Goal: Task Accomplishment & Management: Use online tool/utility

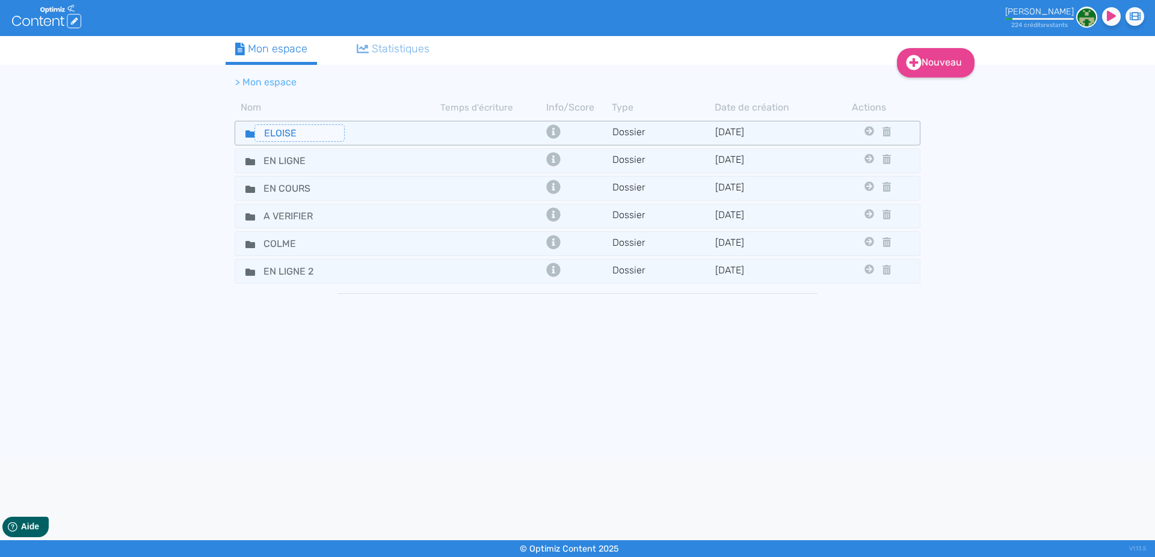
click at [255, 131] on input "ELOISE" at bounding box center [299, 132] width 90 height 17
click at [250, 134] on icon at bounding box center [250, 134] width 10 height 7
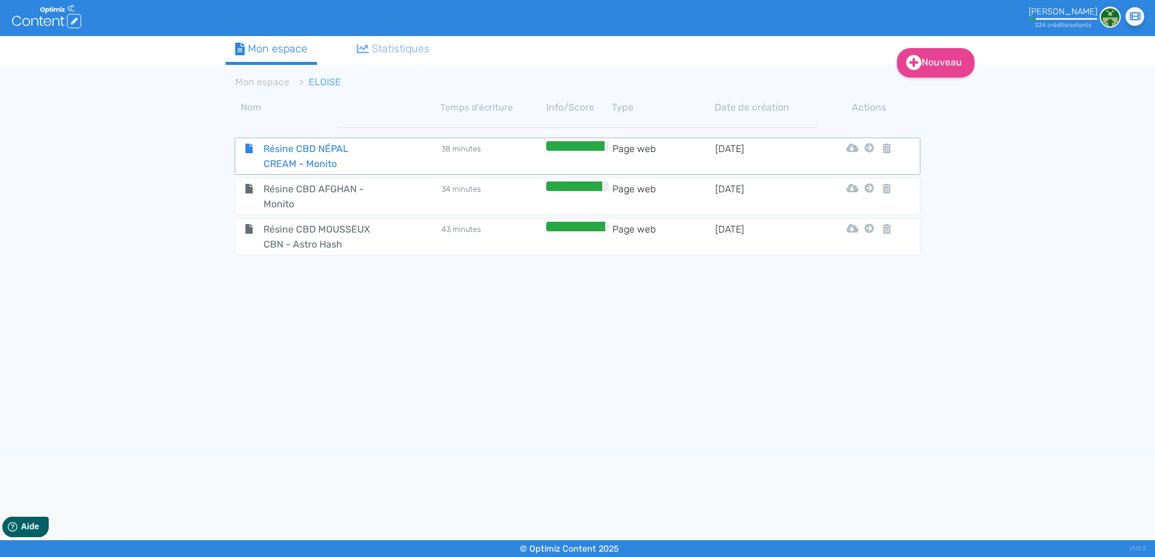
click at [298, 155] on span "Résine CBD NÉPAL CREAM - Monito" at bounding box center [321, 156] width 135 height 30
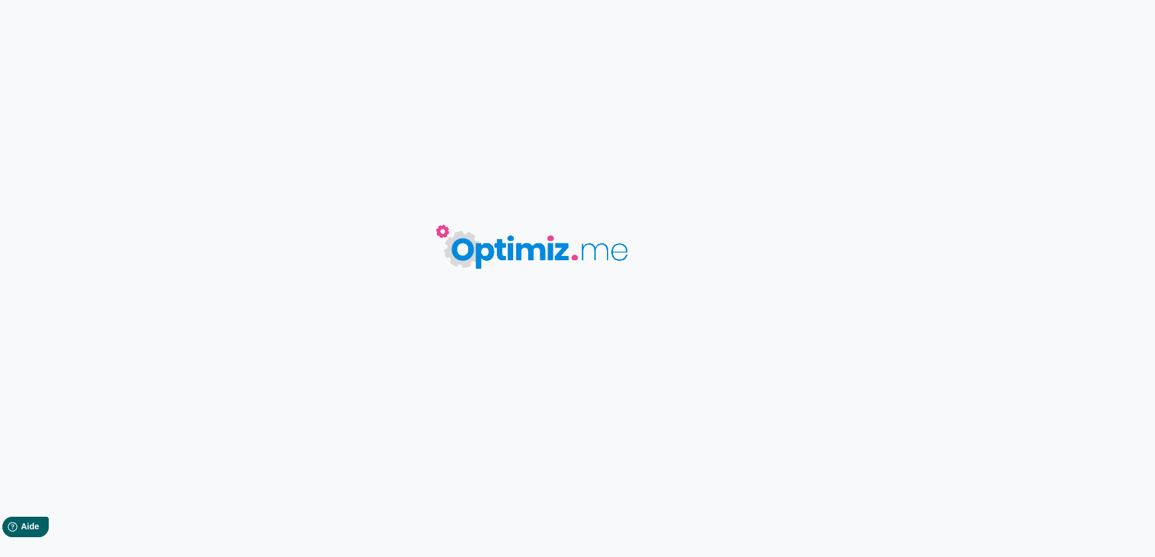
type input "Résine CBD NÉPAL CREAM - Monito"
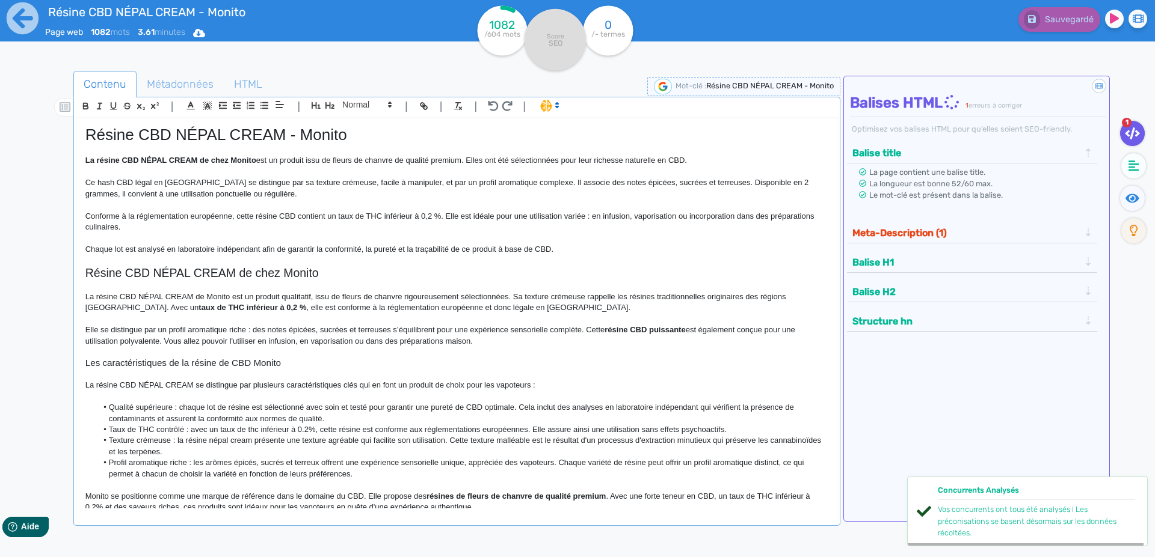
click at [199, 188] on p "Ce hash CBD légal en [GEOGRAPHIC_DATA] se distingue par sa texture crémeuse, fa…" at bounding box center [456, 188] width 743 height 22
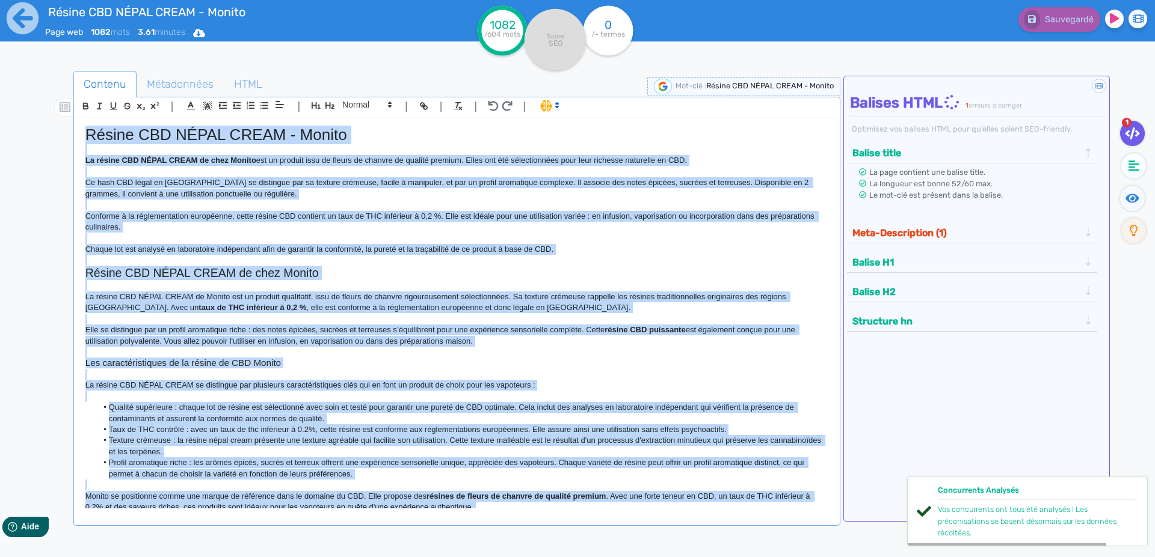
copy div "Loremi DOL SITAM CONSE - Adipis El seddoe TEM INCID UTLAB et dolo Magnaa eni ad…"
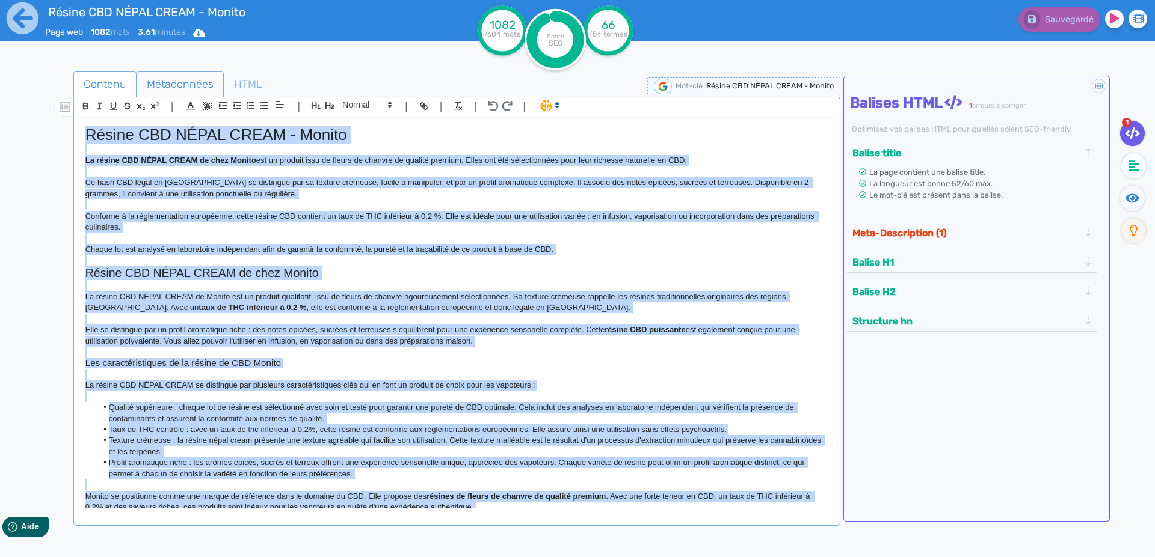
click at [182, 88] on span "Métadonnées" at bounding box center [180, 84] width 86 height 32
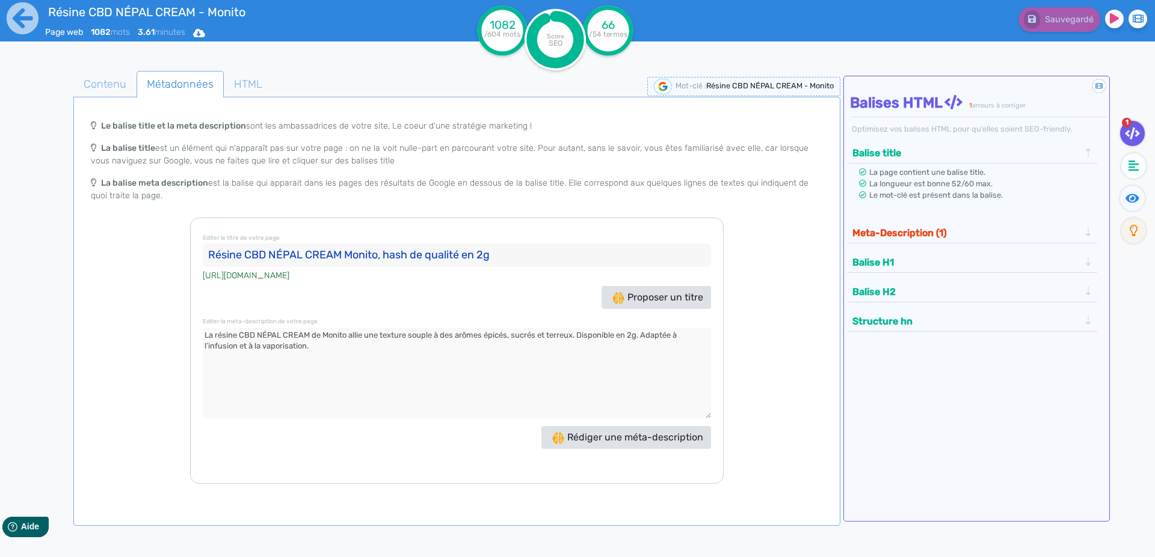
click at [248, 268] on div "[URL][DOMAIN_NAME]" at bounding box center [457, 275] width 508 height 16
click at [262, 251] on input "Résine CBD NÉPAL CREAM Monito, hash de qualité en 2g" at bounding box center [457, 256] width 508 height 24
click at [361, 348] on textarea at bounding box center [457, 373] width 508 height 90
click at [37, 24] on icon at bounding box center [23, 18] width 32 height 32
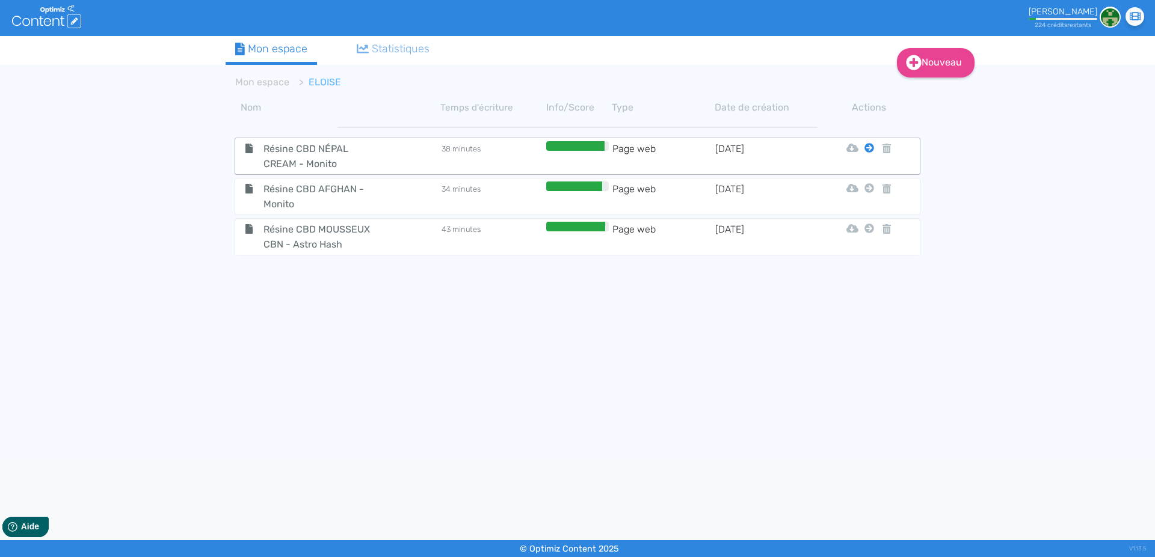
click at [869, 148] on icon at bounding box center [869, 148] width 10 height 10
click at [858, 177] on button "Mon Espace" at bounding box center [863, 177] width 103 height 19
click at [872, 146] on icon at bounding box center [869, 148] width 10 height 10
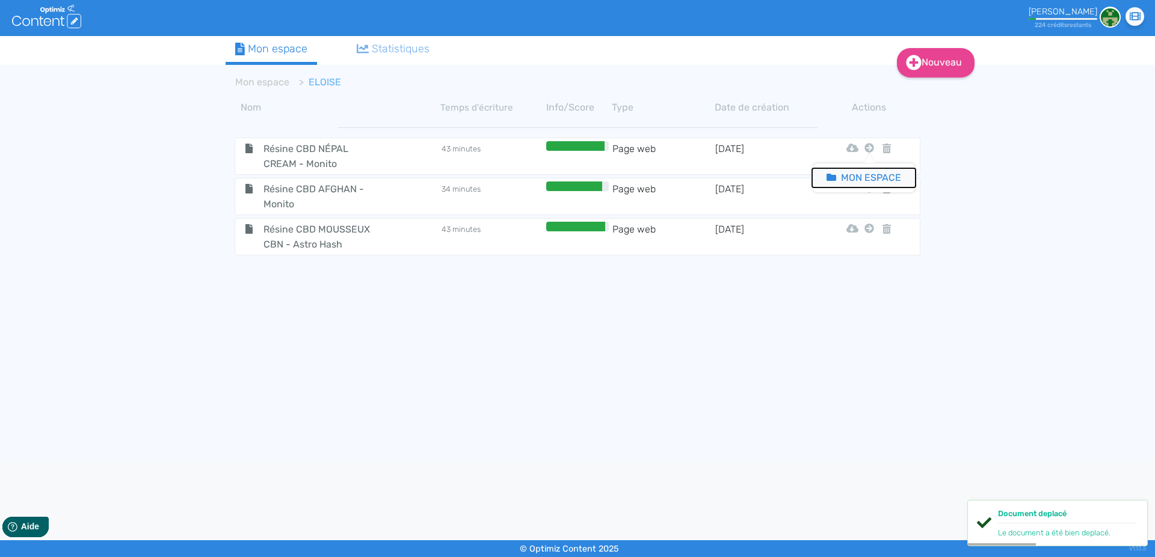
click at [856, 177] on button "Mon Espace" at bounding box center [863, 177] width 103 height 19
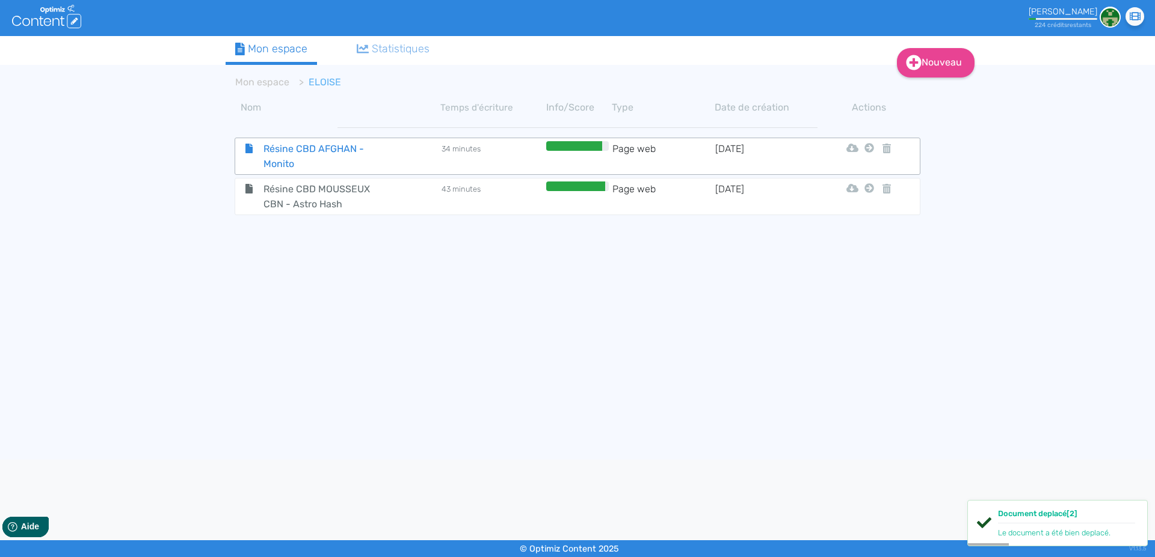
click at [271, 148] on span "Résine CBD AFGHAN - Monito" at bounding box center [321, 156] width 135 height 30
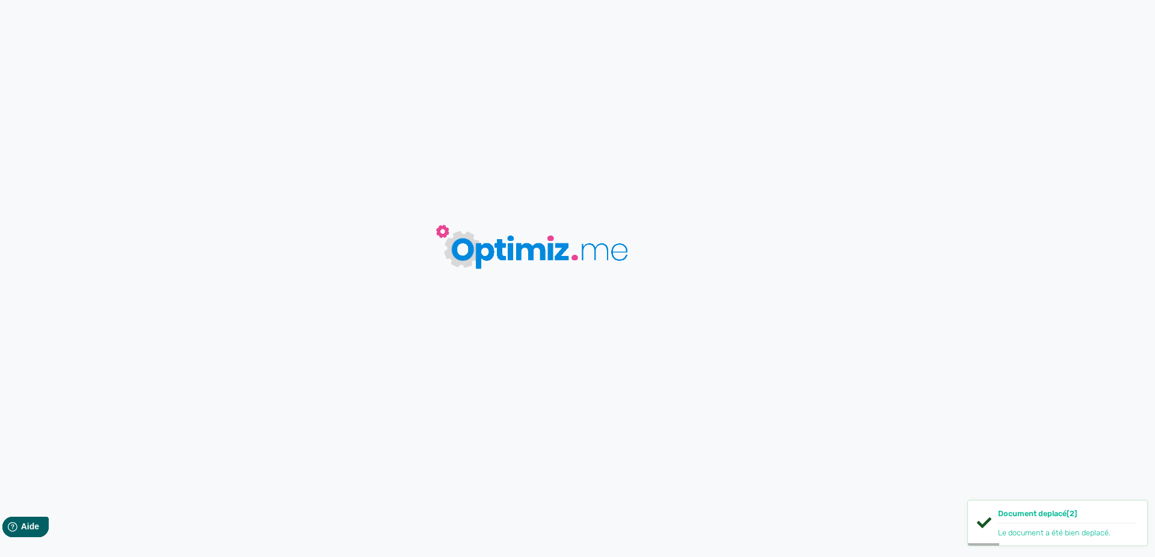
type input "Résine CBD AFGHAN - Monito"
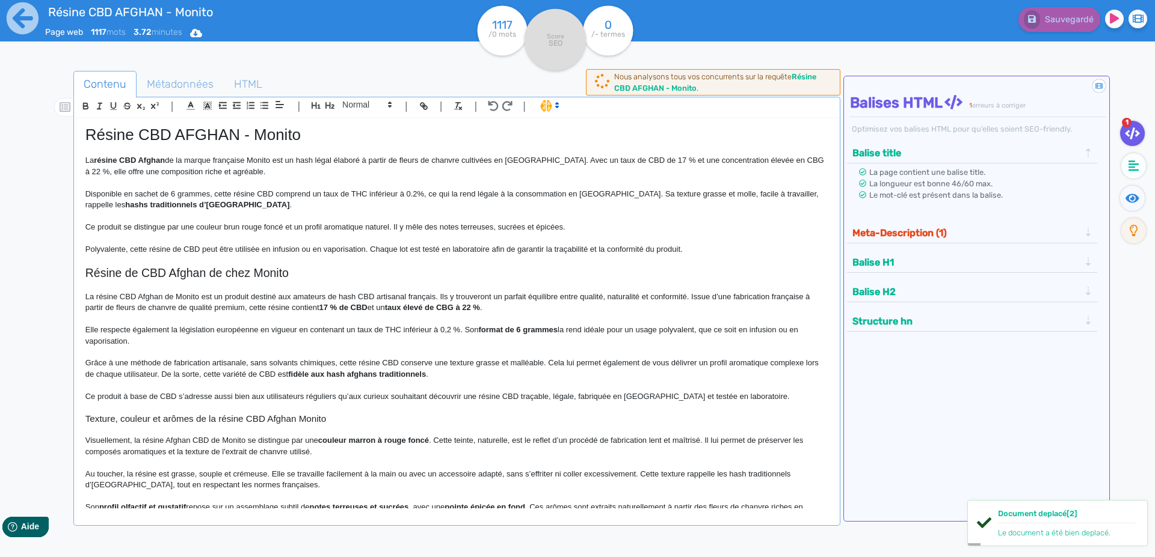
drag, startPoint x: 233, startPoint y: 274, endPoint x: 497, endPoint y: 112, distance: 309.6
click at [233, 272] on h2 "Résine de CBD Afghan de chez Monito" at bounding box center [456, 273] width 743 height 14
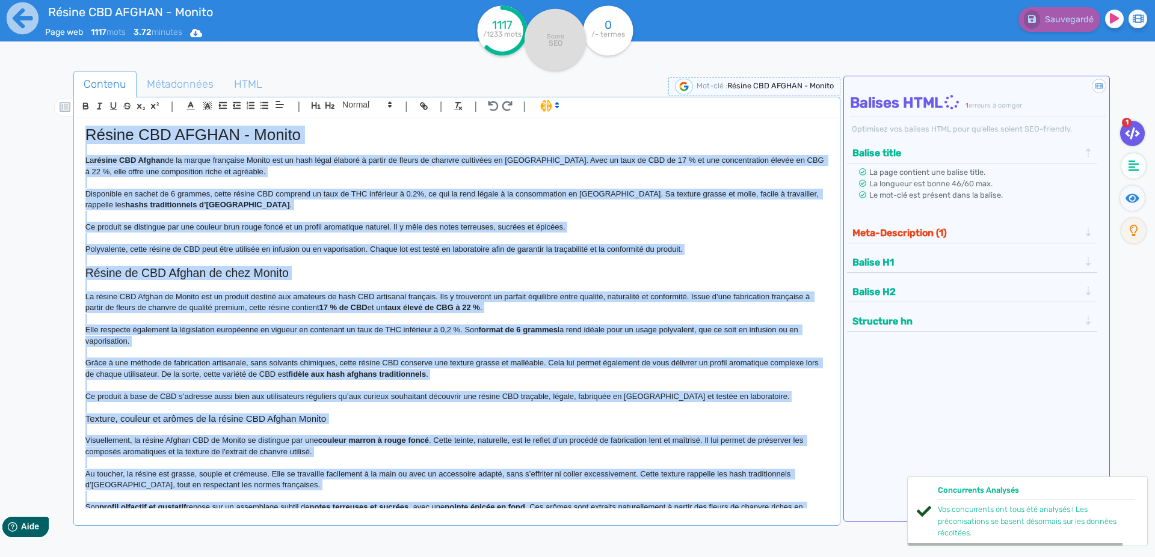
copy div "Loremi DOL SITAME - Consec Ad elitse DOE Tempor in ut labore etdolorem Aliqua e…"
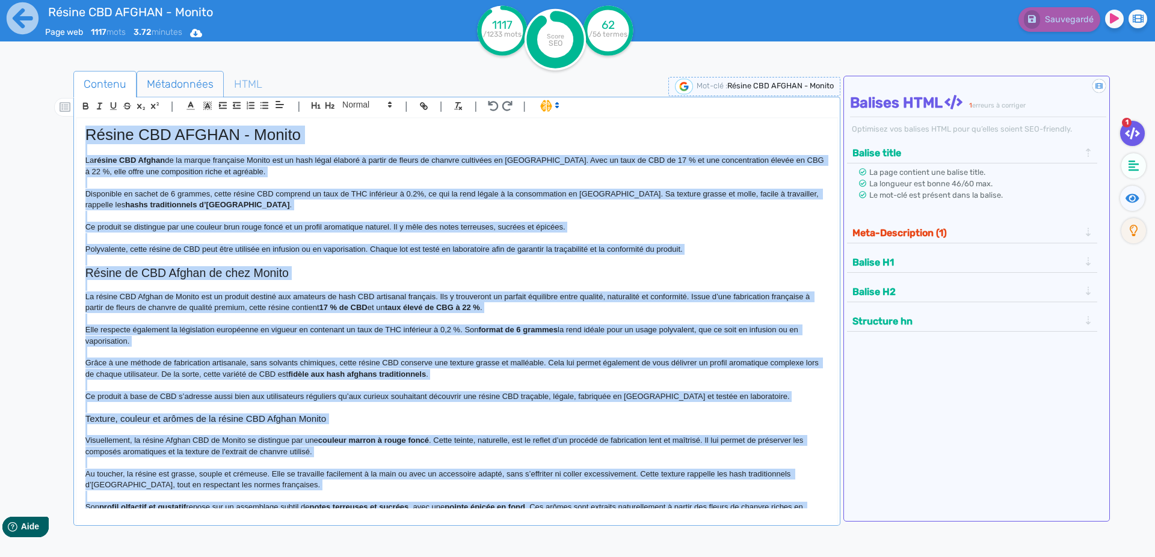
click at [150, 86] on span "Métadonnées" at bounding box center [180, 84] width 86 height 32
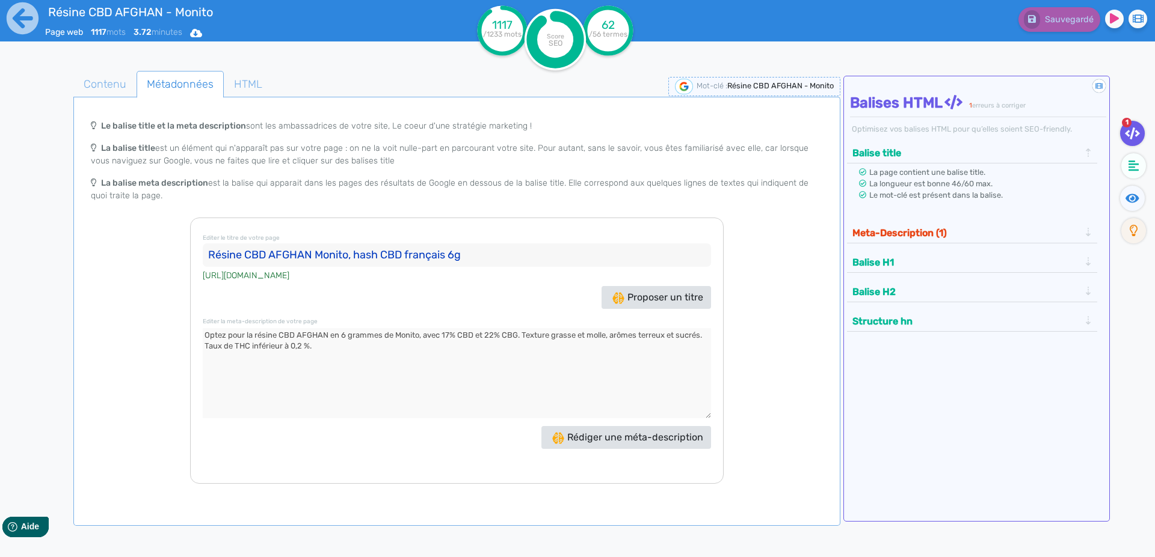
click at [248, 253] on input "Résine CBD AFGHAN Monito, hash CBD français 6g" at bounding box center [457, 256] width 508 height 24
click at [341, 333] on textarea at bounding box center [457, 373] width 508 height 90
click at [237, 336] on textarea at bounding box center [457, 373] width 508 height 90
click at [22, 22] on icon at bounding box center [23, 18] width 32 height 32
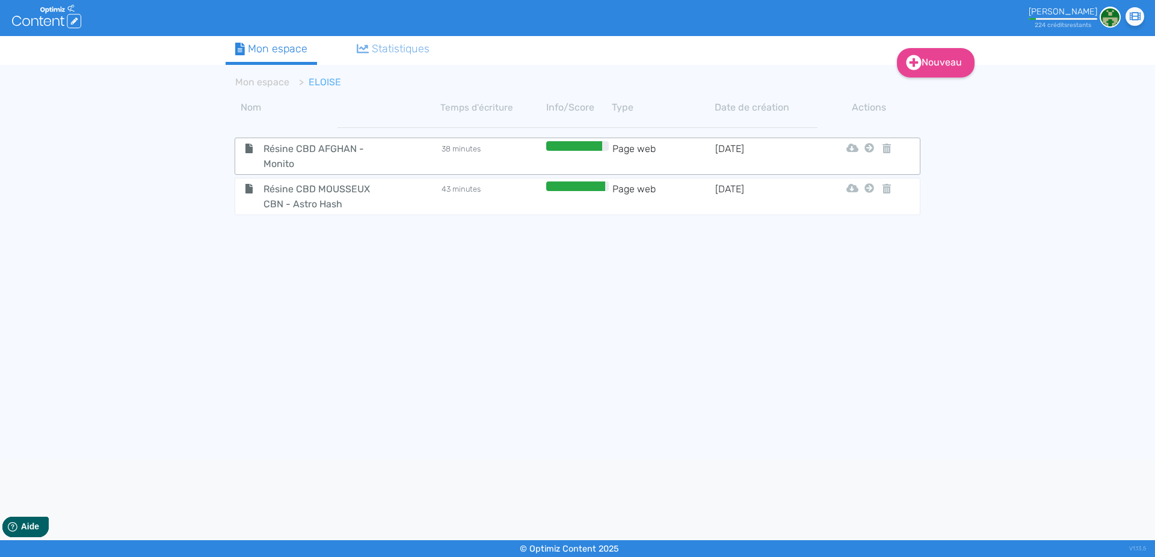
click at [864, 149] on div "Html Pdf Word" at bounding box center [855, 148] width 18 height 15
click at [870, 149] on icon at bounding box center [869, 148] width 10 height 10
click at [853, 179] on button "Mon Espace" at bounding box center [863, 177] width 103 height 19
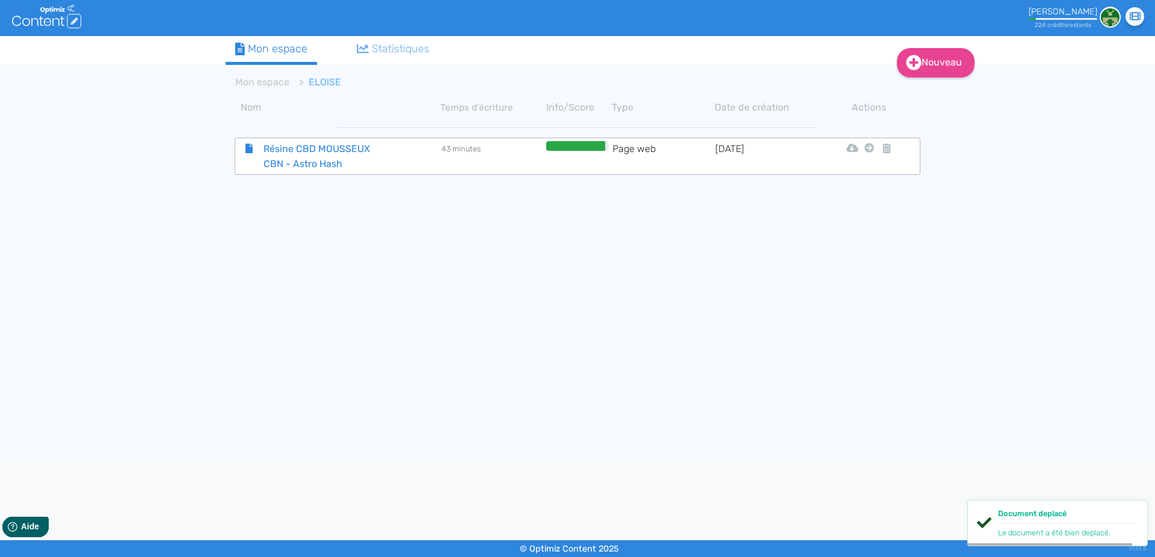
click at [287, 146] on span "Résine CBD MOUSSEUX CBN - Astro Hash" at bounding box center [321, 156] width 135 height 30
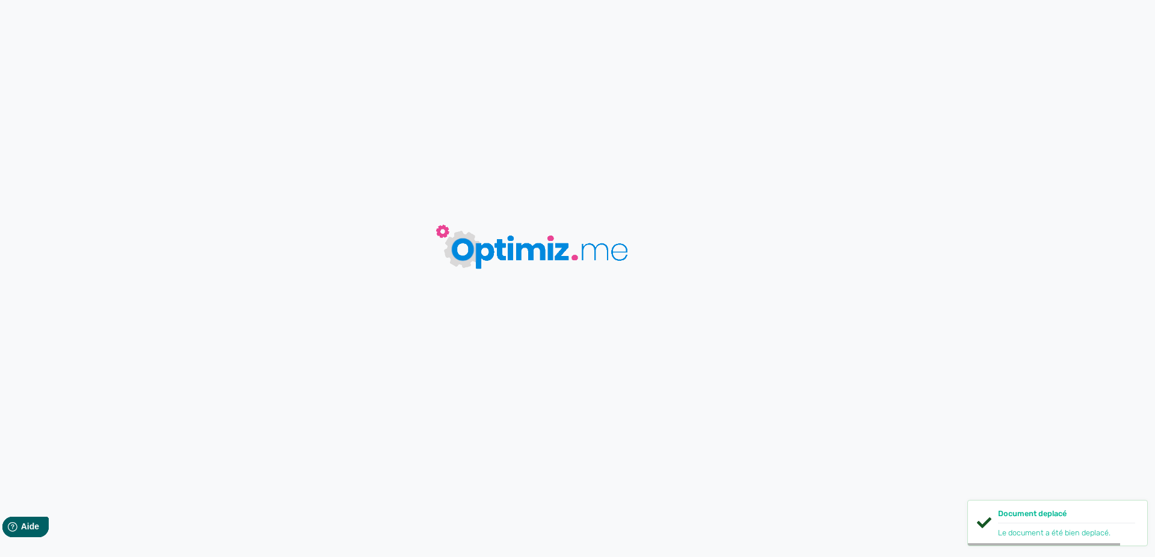
type input "Résine CBD MOUSSEUX CBN - Astro Hash"
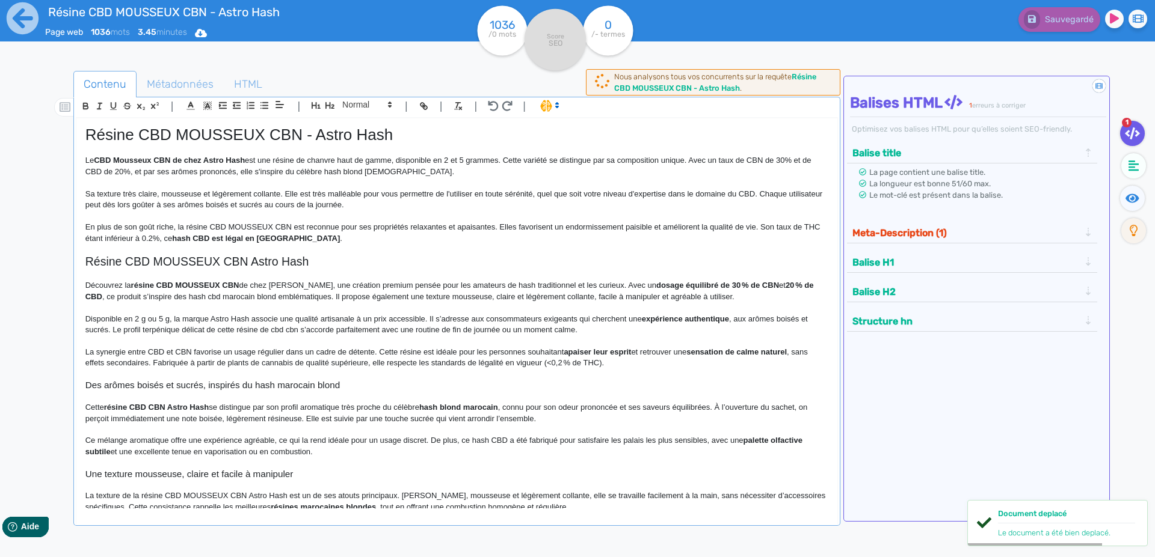
click at [215, 245] on p at bounding box center [456, 249] width 743 height 11
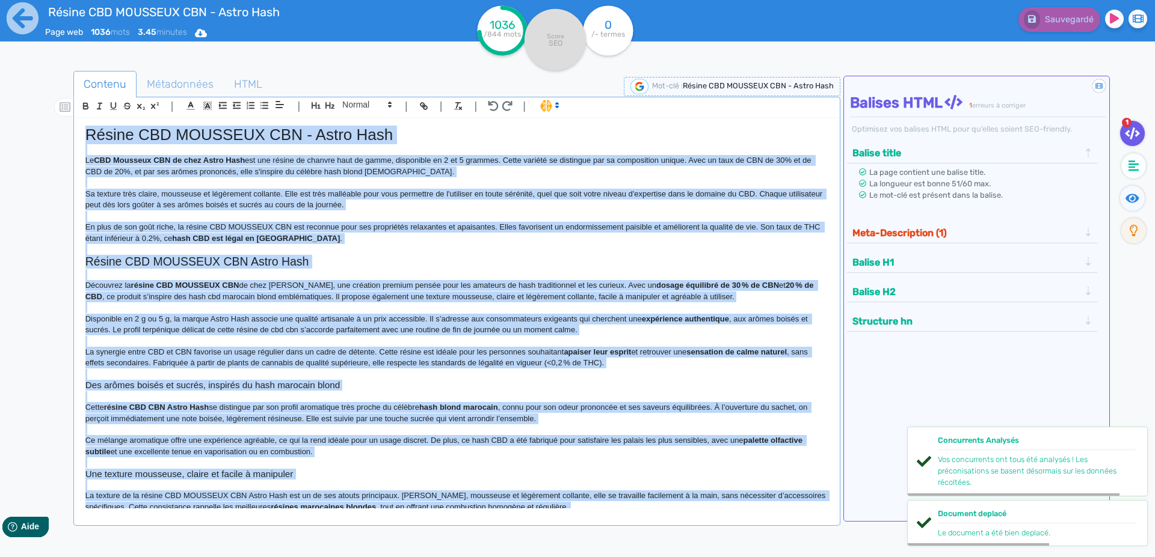
copy div "Loremi DOL SITAMETC ADI - Elits Doei Te INC Utlabore ETD ma aliq Enima Mini ven…"
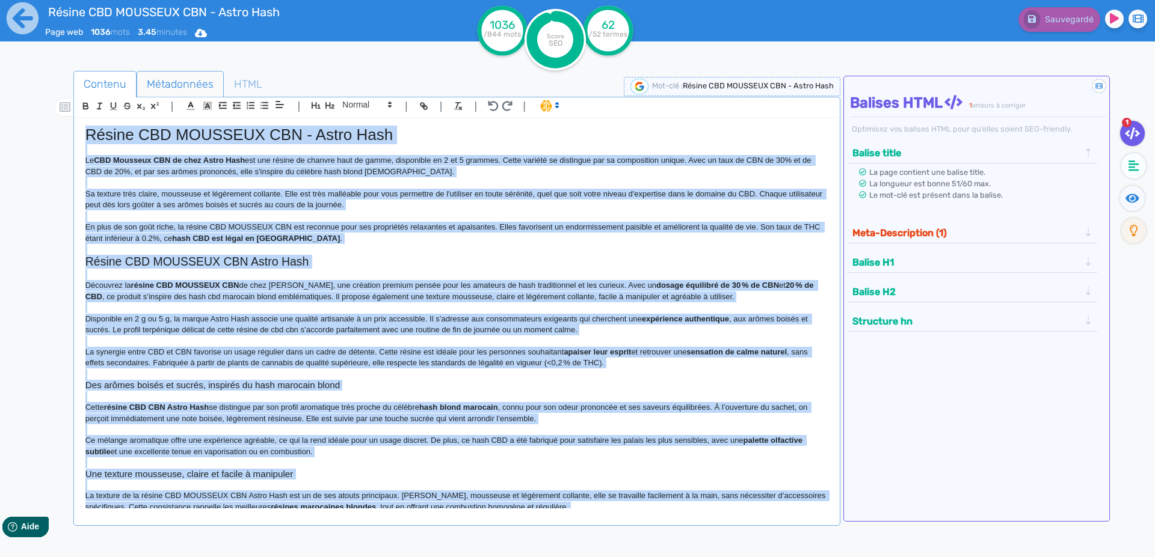
click at [171, 87] on span "Métadonnées" at bounding box center [180, 84] width 86 height 32
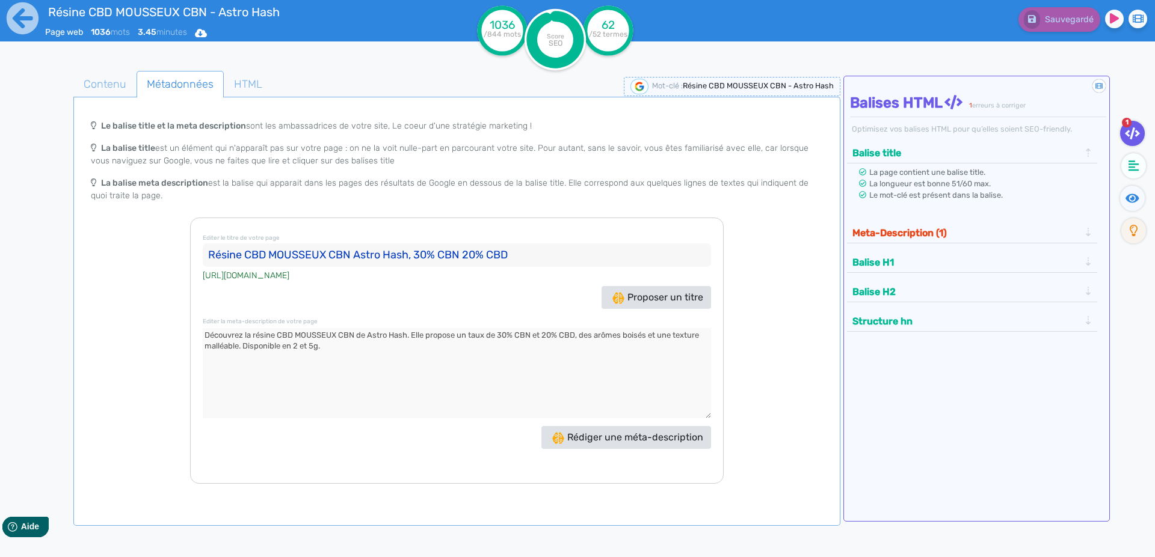
click at [256, 256] on input "Résine CBD MOUSSEUX CBN Astro Hash, 30% CBN 20% CBD" at bounding box center [457, 256] width 508 height 24
click at [215, 334] on textarea at bounding box center [457, 373] width 508 height 90
click at [20, 24] on icon at bounding box center [22, 18] width 33 height 33
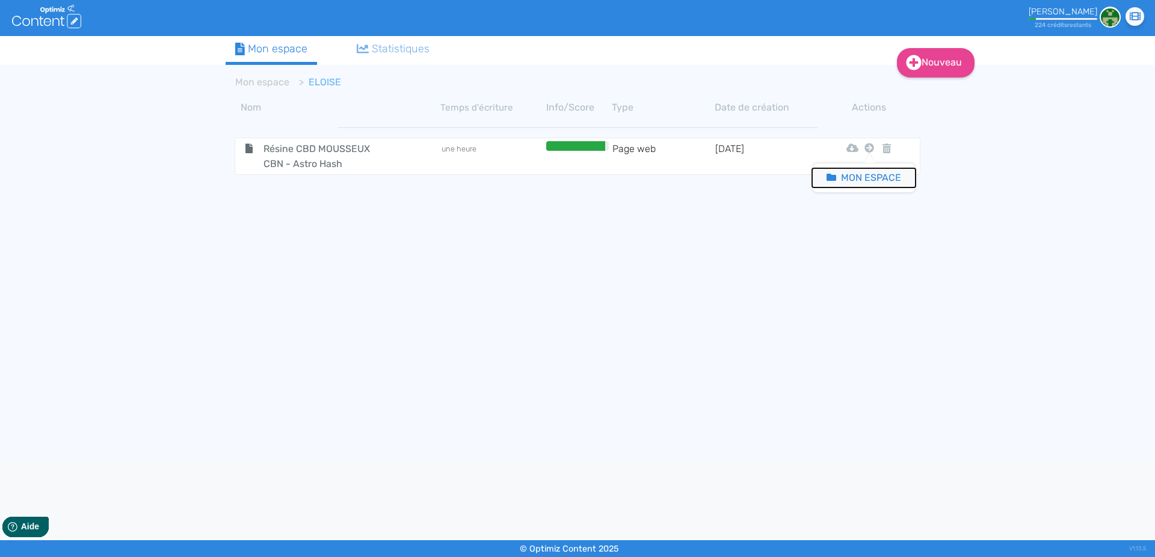
click at [855, 178] on button "Mon Espace" at bounding box center [863, 177] width 103 height 19
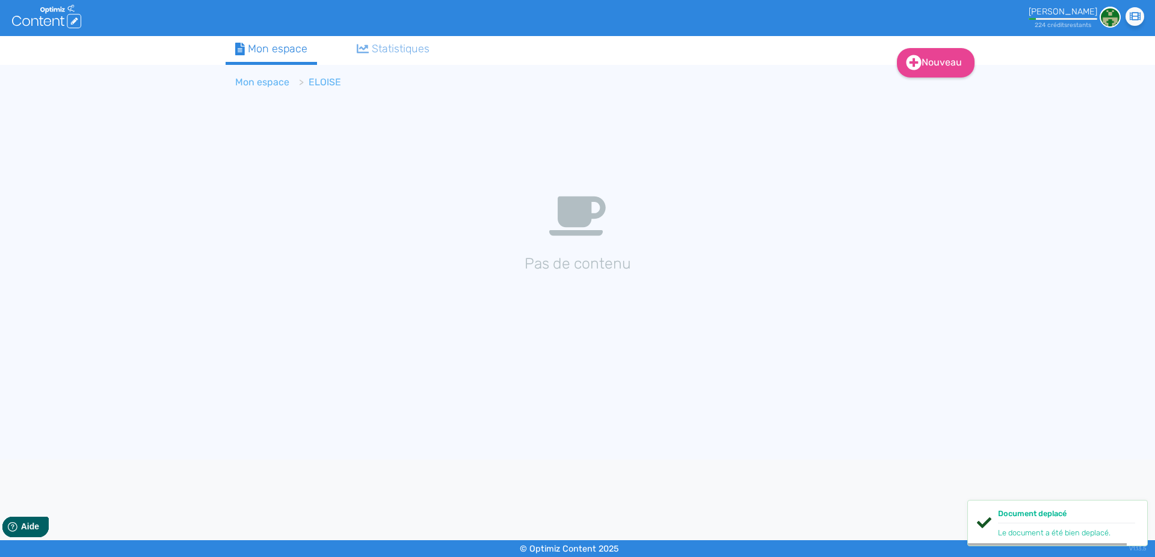
click at [262, 82] on link "Mon espace" at bounding box center [262, 81] width 54 height 11
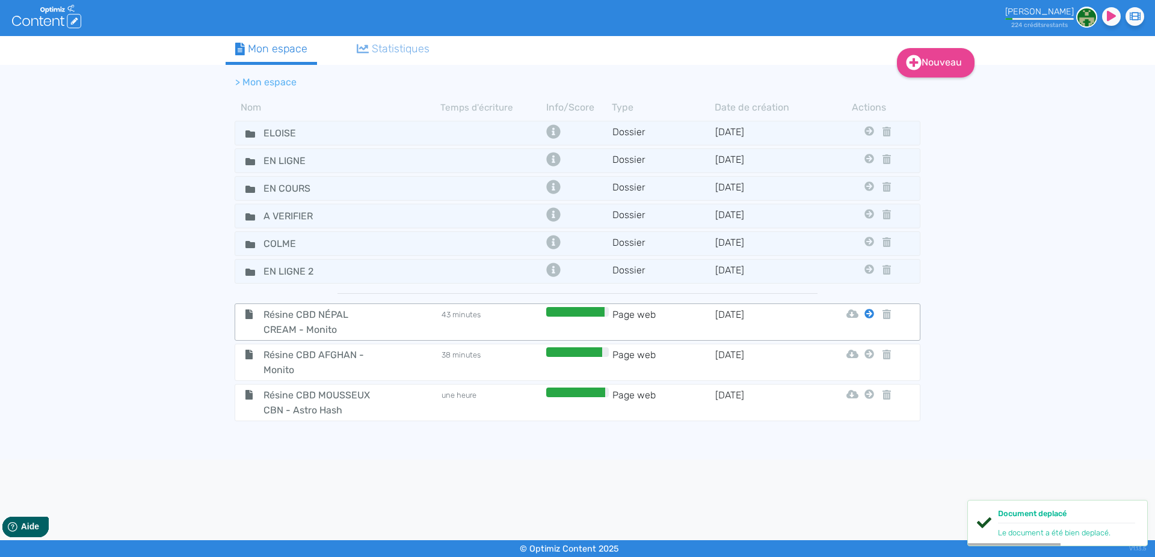
click at [870, 315] on icon at bounding box center [869, 314] width 10 height 10
click at [864, 363] on button "En Ligne" at bounding box center [860, 363] width 96 height 19
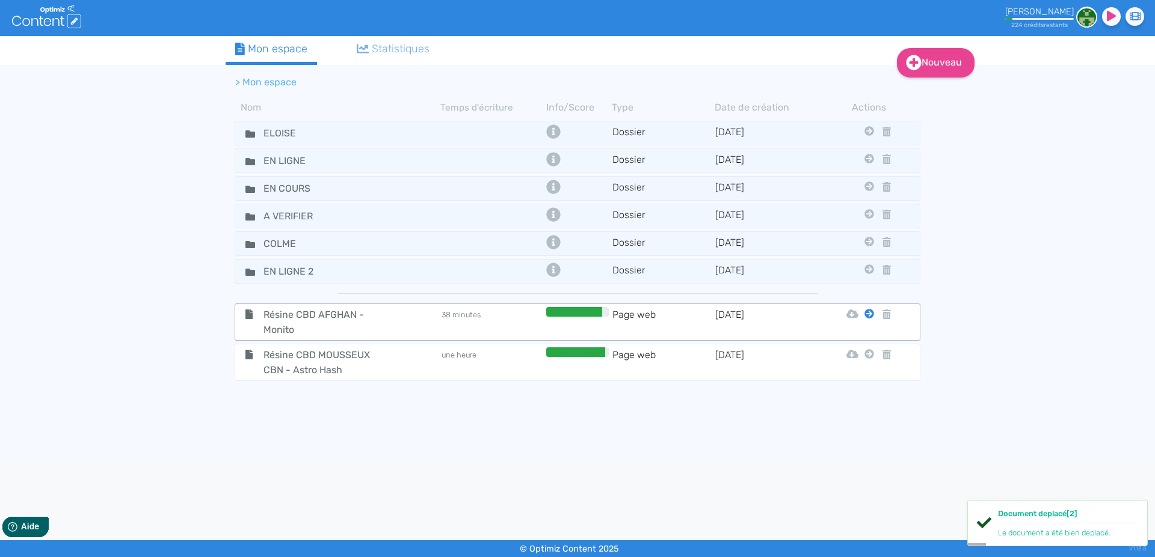
click at [871, 313] on icon at bounding box center [869, 314] width 10 height 10
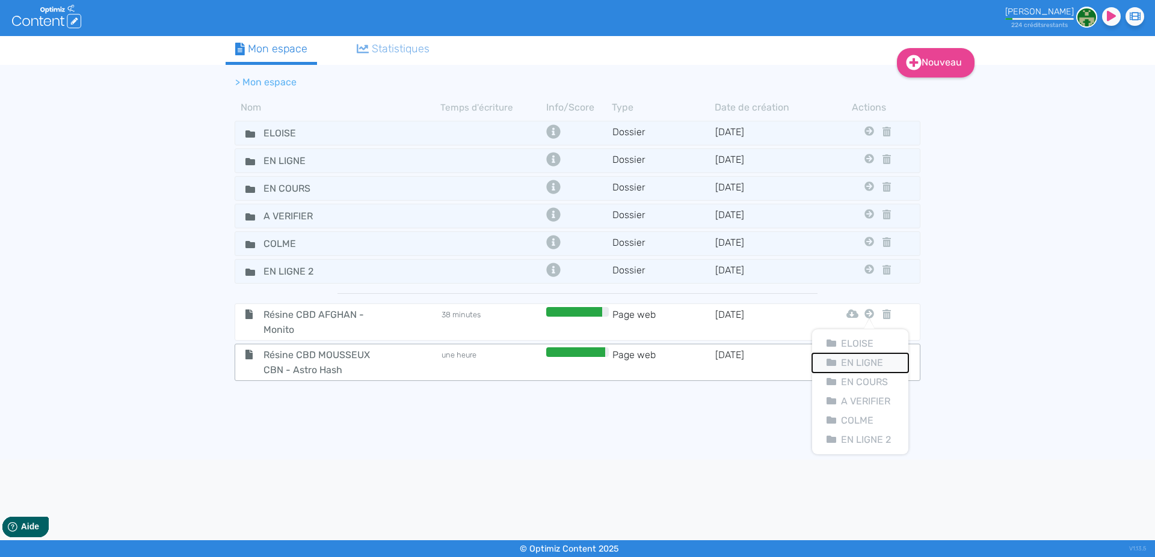
click at [864, 359] on button "En Ligne" at bounding box center [860, 363] width 96 height 19
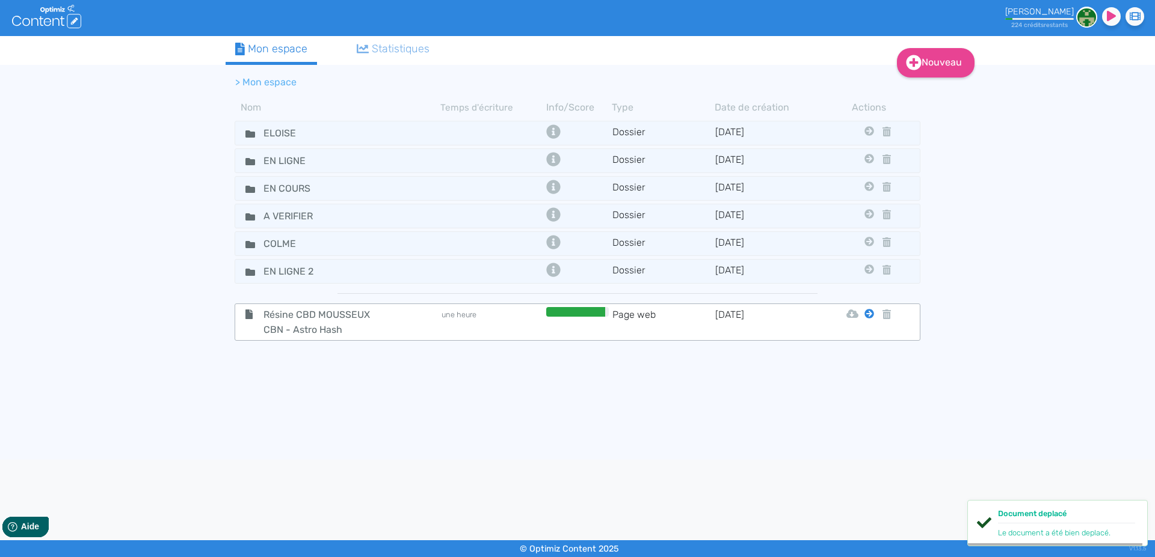
click at [869, 312] on icon at bounding box center [869, 314] width 10 height 10
click at [869, 361] on button "En Ligne" at bounding box center [860, 363] width 96 height 19
